Goal: Navigation & Orientation: Find specific page/section

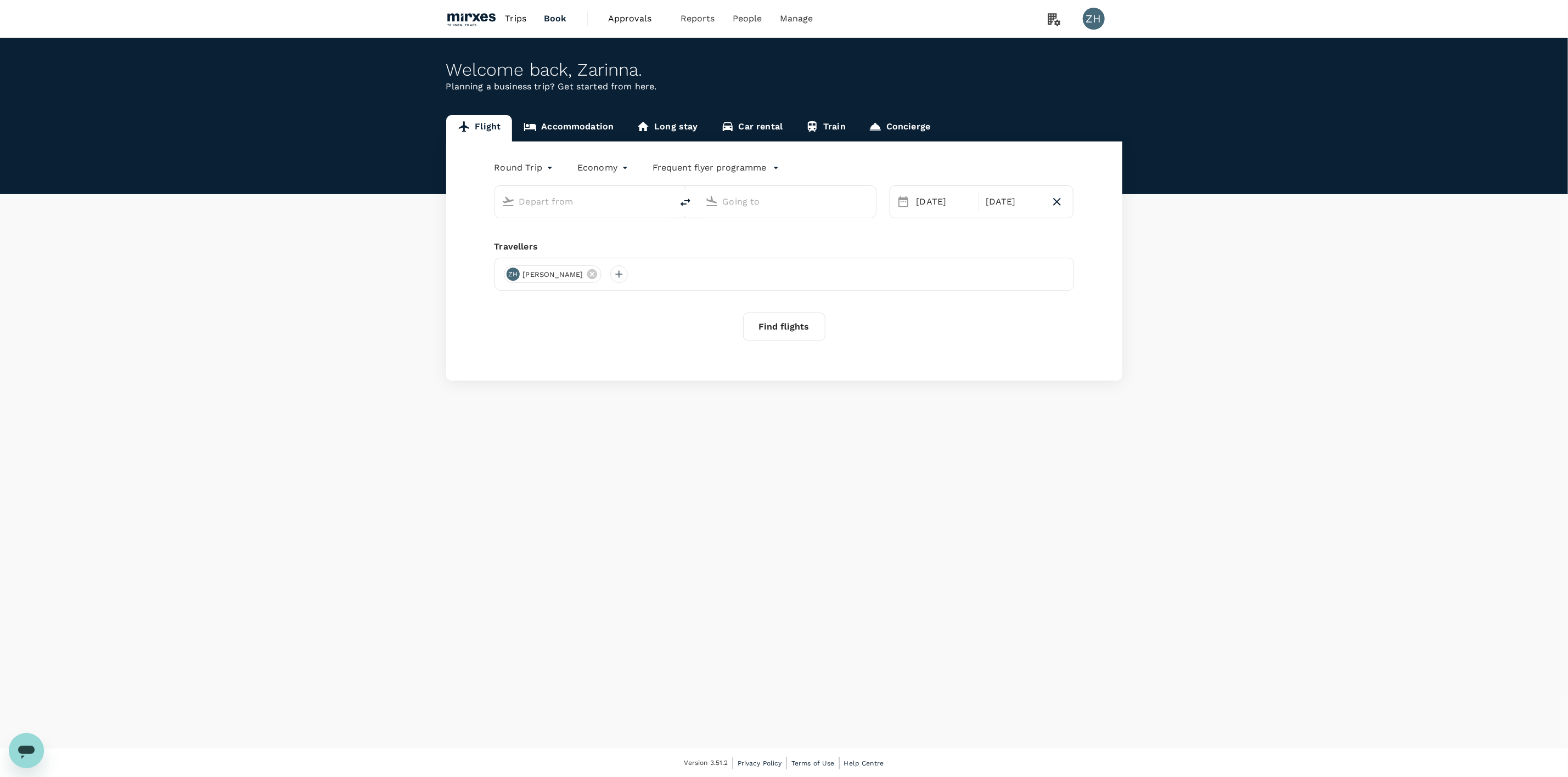
type input "Singapore Changi (SIN)"
type input "Suvarnabhumi Intl (BKK)"
type input "Singapore Changi (SIN)"
type input "Suvarnabhumi Intl (BKK)"
click at [638, 21] on span "Approvals" at bounding box center [636, 19] width 55 height 13
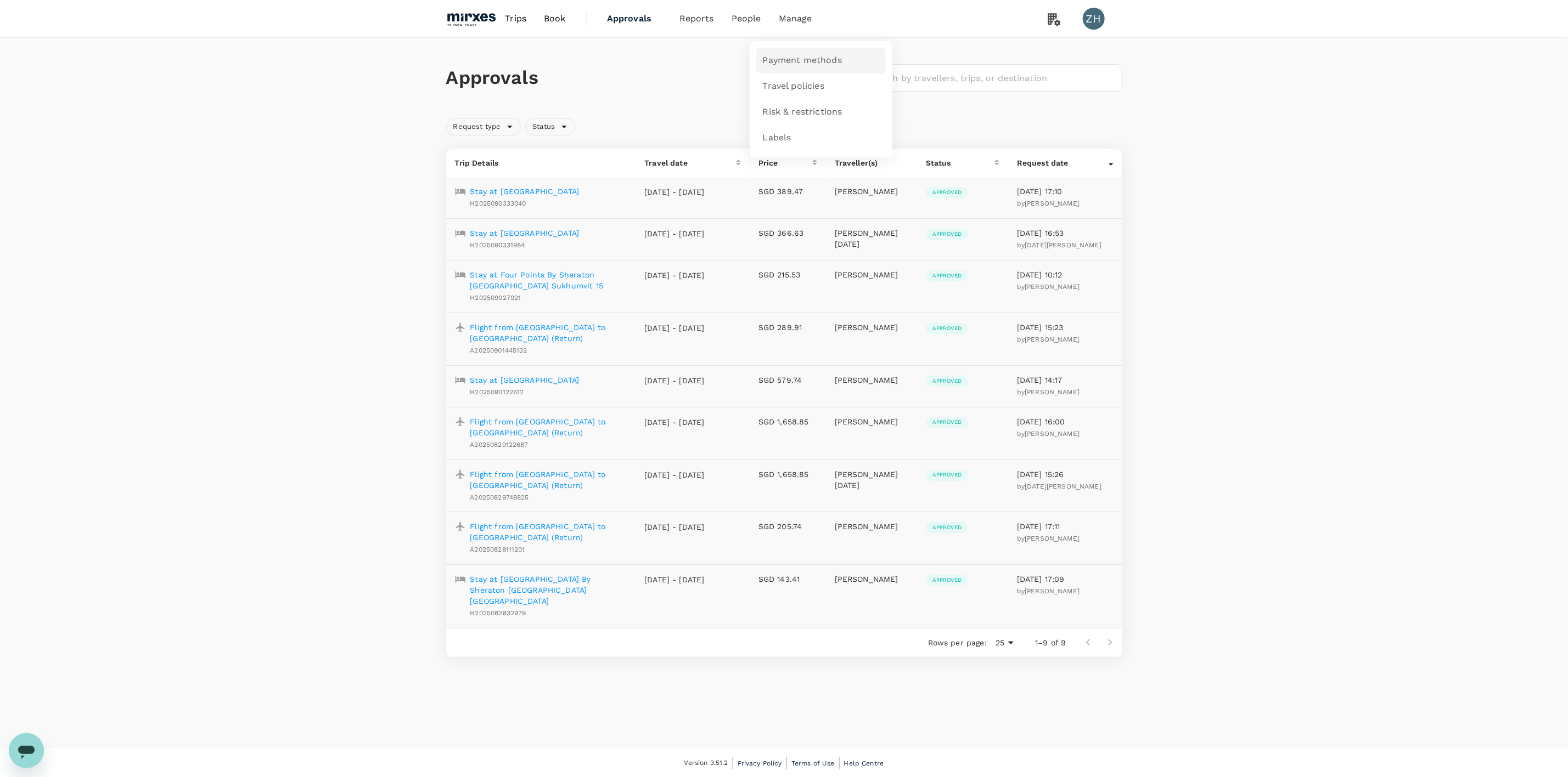
click at [792, 56] on span "Payment methods" at bounding box center [802, 61] width 79 height 13
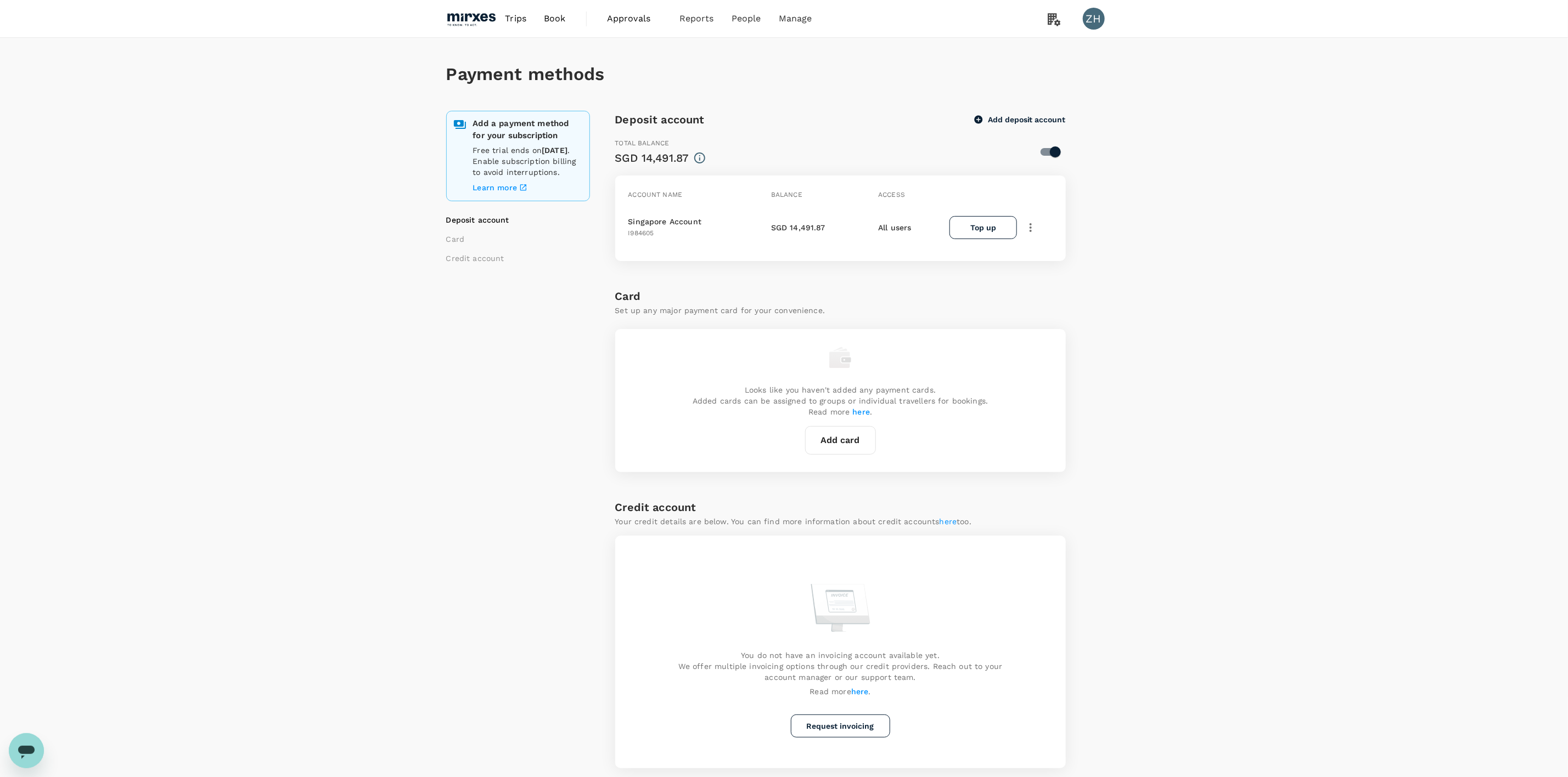
click at [638, 21] on span "Approvals" at bounding box center [634, 19] width 55 height 13
